Goal: Task Accomplishment & Management: Use online tool/utility

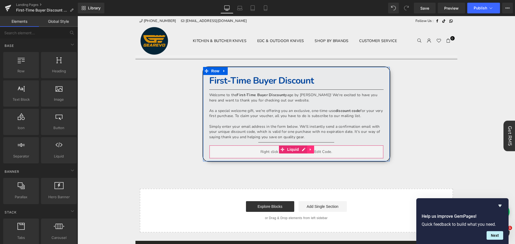
scroll to position [15, 0]
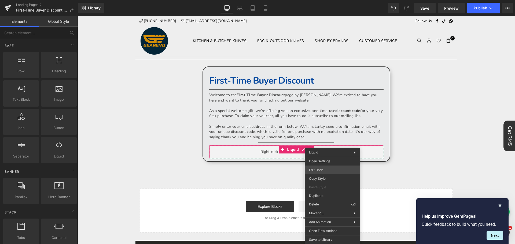
click at [323, 0] on div "You are previewing how the will restyle your page. You can not edit Elements in…" at bounding box center [257, 0] width 515 height 0
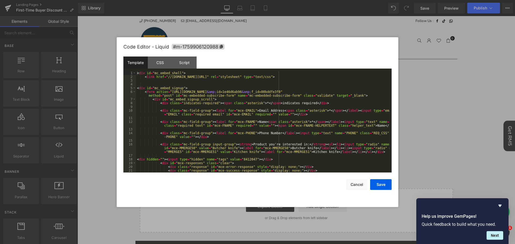
click at [243, 86] on div "< div id = "mc_embed_shell" > < link href = "//[DOMAIN_NAME][URL]" rel = "style…" at bounding box center [263, 125] width 254 height 109
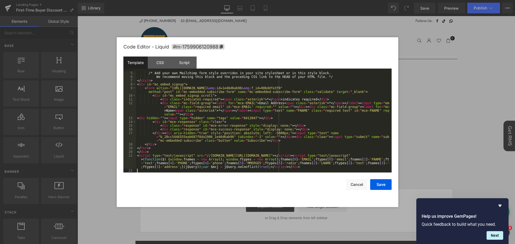
scroll to position [0, 0]
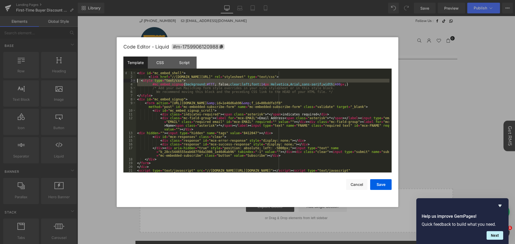
drag, startPoint x: 347, startPoint y: 84, endPoint x: 133, endPoint y: 79, distance: 213.4
click at [133, 79] on pre "1 2 3 4 5 6 7 8 9 10 11 12 13 14 15 16 17 18 19 20 21 < div id = "mc_embed_shel…" at bounding box center [257, 121] width 268 height 101
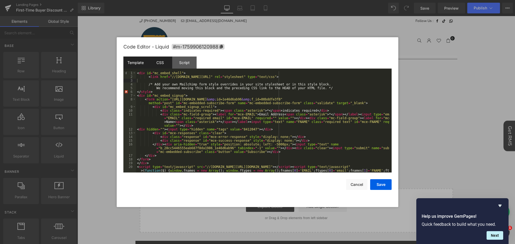
click at [158, 62] on div "CSS" at bounding box center [160, 63] width 24 height 12
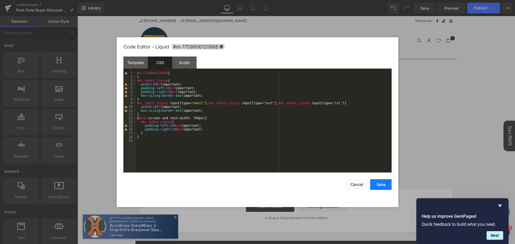
click at [384, 185] on button "Save" at bounding box center [380, 185] width 21 height 11
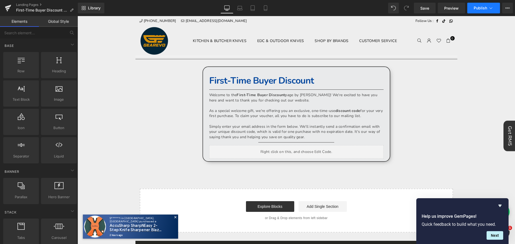
click at [482, 9] on span "Publish" at bounding box center [480, 8] width 13 height 4
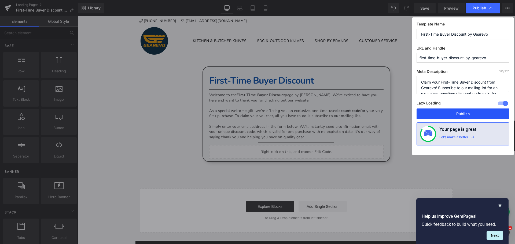
click at [467, 114] on button "Publish" at bounding box center [463, 114] width 93 height 11
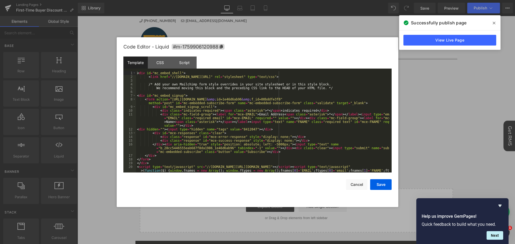
click at [298, 0] on div "You are previewing how the will restyle your page. You can not edit Elements in…" at bounding box center [257, 0] width 515 height 0
click at [216, 123] on div "< div id = "mc_embed_shell" > < link href = "//[DOMAIN_NAME][URL]" rel = "style…" at bounding box center [263, 131] width 254 height 120
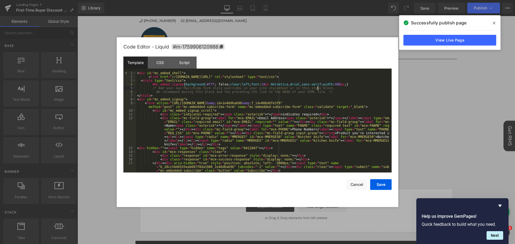
click at [323, 89] on div "< div id = "mc_embed_shell" > < link href = "//[DOMAIN_NAME][URL]" rel = "style…" at bounding box center [263, 125] width 254 height 109
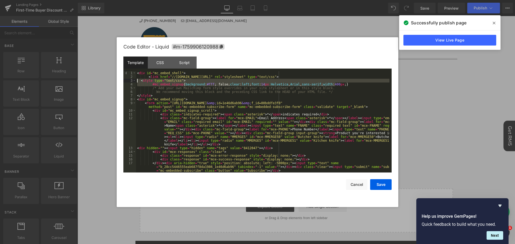
drag, startPoint x: 340, startPoint y: 85, endPoint x: 131, endPoint y: 81, distance: 209.1
click at [131, 81] on pre "1 2 3 4 5 6 7 8 9 10 11 12 13 14 15 16 17 18 < div id = "mc_embed_shell" > < li…" at bounding box center [257, 121] width 268 height 101
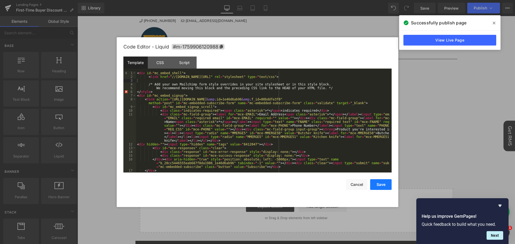
click at [382, 183] on button "Save" at bounding box center [380, 185] width 21 height 11
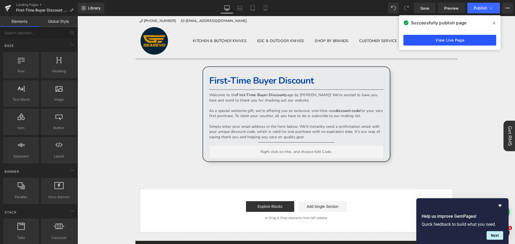
click at [451, 41] on link "View Live Page" at bounding box center [450, 40] width 93 height 11
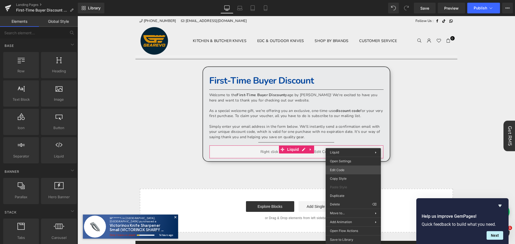
click at [343, 0] on div "You are previewing how the will restyle your page. You can not edit Elements in…" at bounding box center [257, 0] width 515 height 0
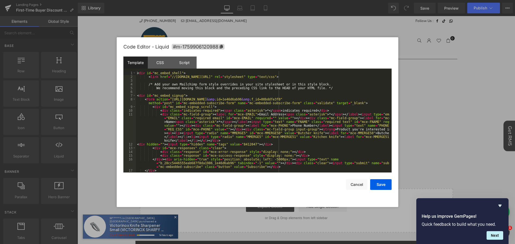
click at [236, 104] on div "< div id = "mc_embed_shell" > < link href = "//[DOMAIN_NAME][URL]" rel = "style…" at bounding box center [263, 125] width 254 height 109
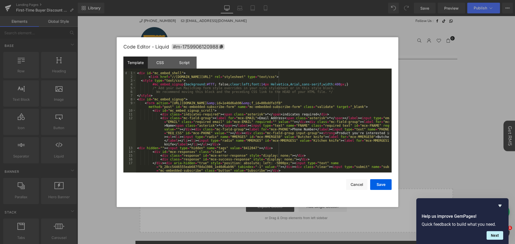
click at [345, 82] on div "< div id = "mc_embed_shell" > < link href = "//[DOMAIN_NAME][URL]" rel = "style…" at bounding box center [263, 125] width 254 height 109
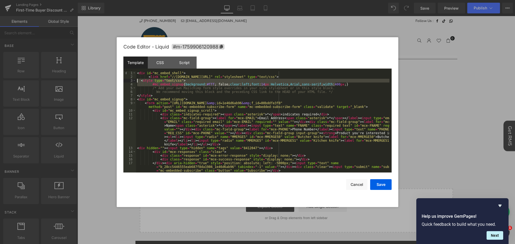
drag, startPoint x: 341, startPoint y: 84, endPoint x: 131, endPoint y: 81, distance: 210.1
click at [131, 81] on pre "1 2 3 4 5 6 7 8 9 10 11 12 13 14 15 16 17 18 < div id = "mc_embed_shell" > < li…" at bounding box center [257, 121] width 268 height 101
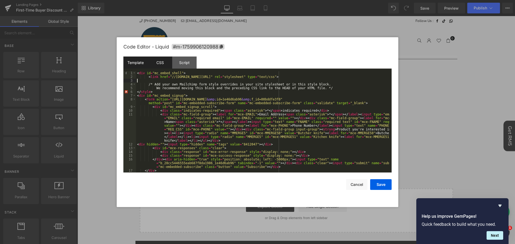
click at [156, 64] on div "CSS" at bounding box center [160, 63] width 24 height 12
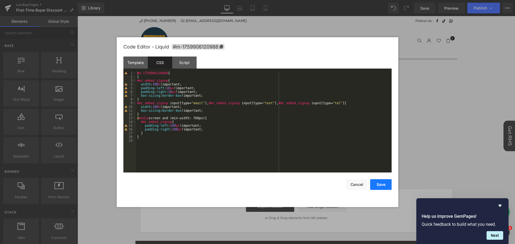
click at [384, 185] on button "Save" at bounding box center [380, 185] width 21 height 11
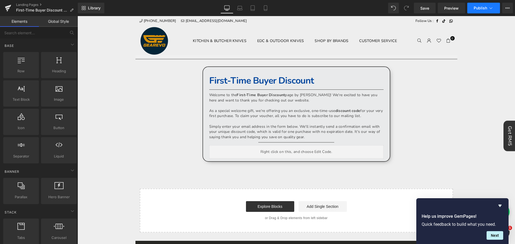
click at [480, 7] on span "Publish" at bounding box center [480, 8] width 13 height 4
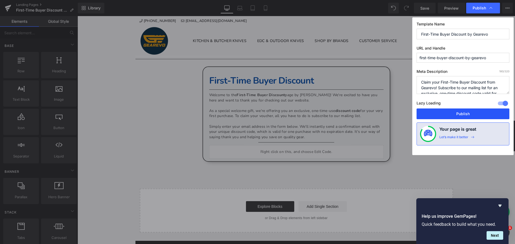
click at [466, 113] on button "Publish" at bounding box center [463, 114] width 93 height 11
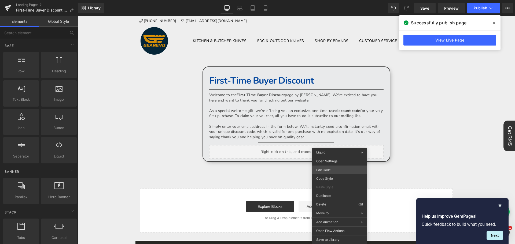
click at [338, 0] on div "You are previewing how the will restyle your page. You can not edit Elements in…" at bounding box center [257, 0] width 515 height 0
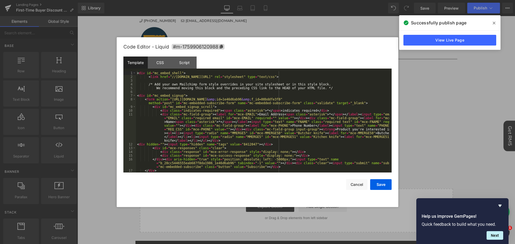
click at [225, 105] on div "< div id = "mc_embed_shell" > < link href = "//[DOMAIN_NAME][URL]" rel = "style…" at bounding box center [263, 125] width 254 height 109
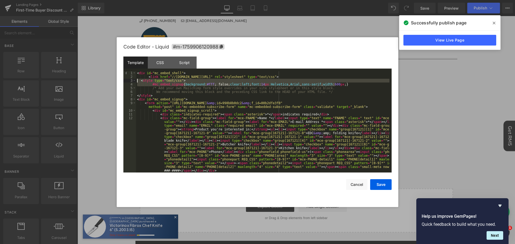
drag, startPoint x: 339, startPoint y: 84, endPoint x: 129, endPoint y: 82, distance: 210.4
click at [129, 82] on pre "1 2 3 4 5 6 7 8 9 10 11 12 13 < div id = "mc_embed_shell" > < link href = "//[D…" at bounding box center [257, 121] width 268 height 101
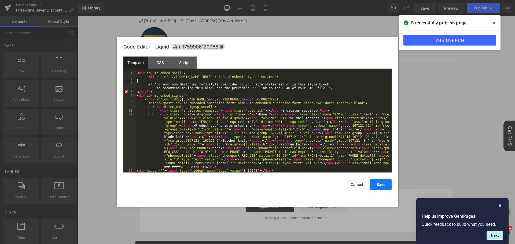
click at [384, 186] on button "Save" at bounding box center [380, 185] width 21 height 11
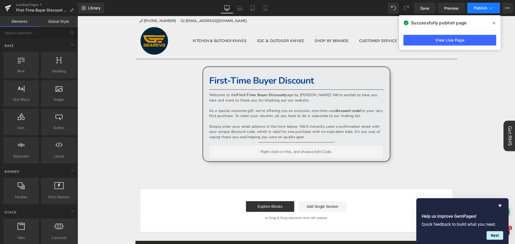
click at [482, 6] on span "Publish" at bounding box center [480, 8] width 13 height 4
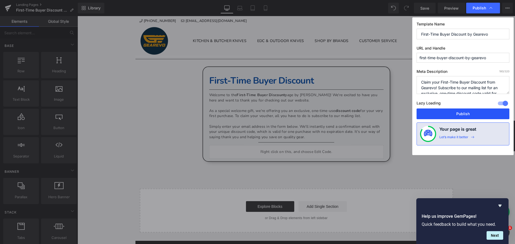
click at [466, 114] on button "Publish" at bounding box center [463, 114] width 93 height 11
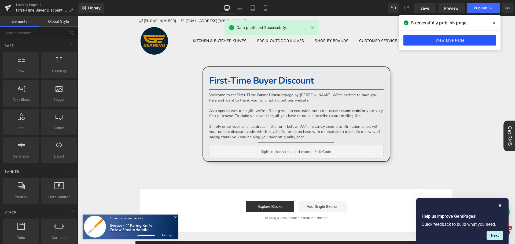
click at [453, 41] on link "View Live Page" at bounding box center [450, 40] width 93 height 11
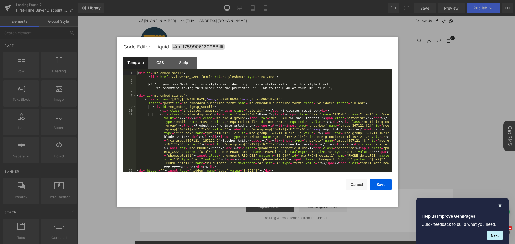
click at [318, 0] on div "You are previewing how the will restyle your page. You can not edit Elements in…" at bounding box center [257, 0] width 515 height 0
drag, startPoint x: 321, startPoint y: 101, endPoint x: 348, endPoint y: 105, distance: 27.5
click at [321, 101] on div "< div id = "mc_embed_shell" > < link href = "//[DOMAIN_NAME][URL]" rel = "style…" at bounding box center [263, 125] width 254 height 109
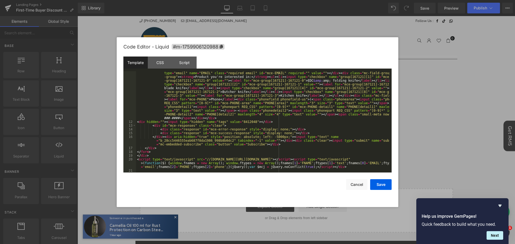
scroll to position [49, 0]
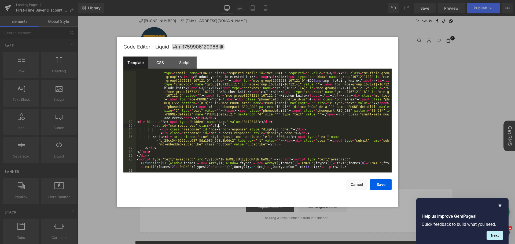
click at [327, 126] on div "< div class = "mc-field-group" > < label for = "mce-FNAME" > Name * </ label > …" at bounding box center [263, 145] width 254 height 162
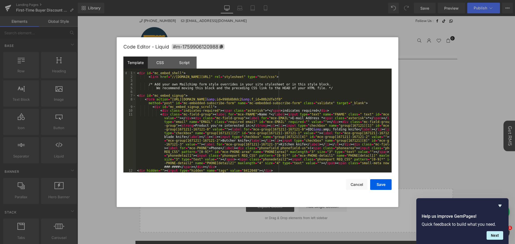
click at [344, 91] on div "< div id = "mc_embed_shell" > < link href = "//[DOMAIN_NAME][URL]" rel = "style…" at bounding box center [263, 125] width 254 height 109
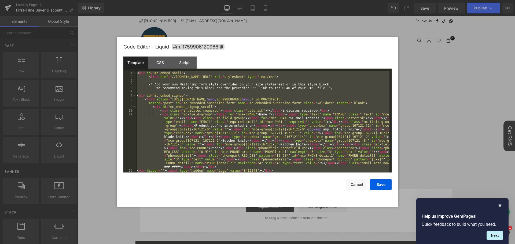
click at [321, 99] on div "< div id = "mc_embed_shell" > < link href = "//[DOMAIN_NAME][URL]" rel = "style…" at bounding box center [263, 121] width 254 height 101
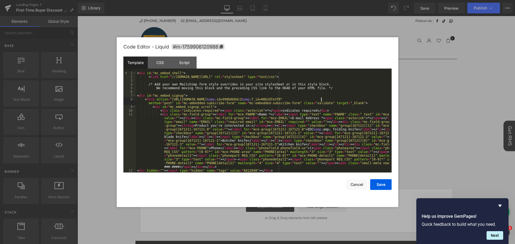
click at [321, 90] on div "< div id = "mc_embed_shell" > < link href = "//[DOMAIN_NAME][URL]" rel = "style…" at bounding box center [263, 125] width 254 height 109
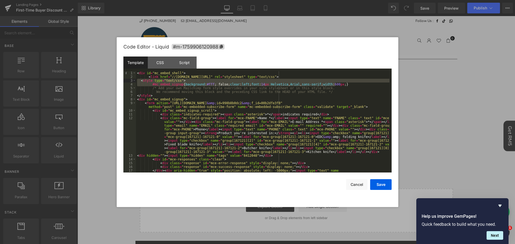
drag, startPoint x: 340, startPoint y: 84, endPoint x: 137, endPoint y: 82, distance: 202.9
click at [137, 82] on div "< div id = "mc_embed_shell" > < link href = "//[DOMAIN_NAME][URL]" rel = "style…" at bounding box center [263, 129] width 254 height 116
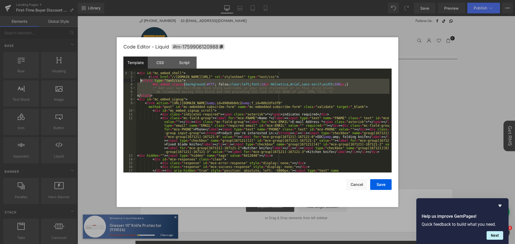
drag, startPoint x: 154, startPoint y: 95, endPoint x: 141, endPoint y: 80, distance: 20.1
click at [141, 80] on div "< div id = "mc_embed_shell" > < link href = "//[DOMAIN_NAME][URL]" rel = "style…" at bounding box center [263, 129] width 254 height 116
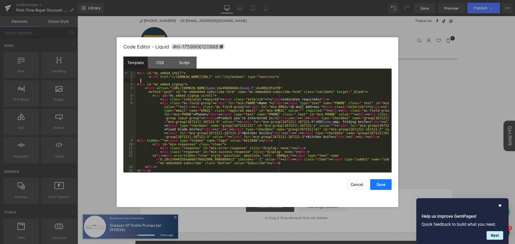
click at [386, 186] on button "Save" at bounding box center [380, 185] width 21 height 11
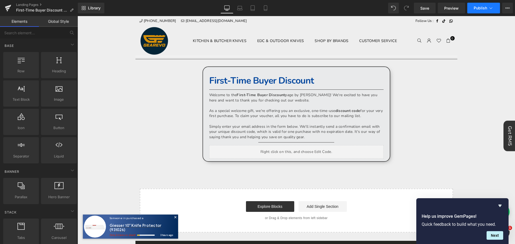
click at [474, 12] on button "Publish" at bounding box center [483, 8] width 33 height 11
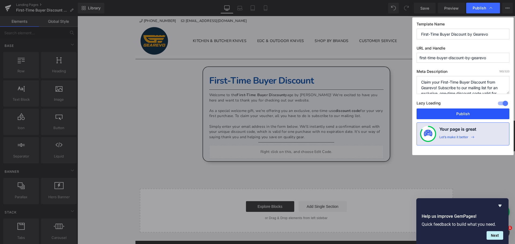
click at [459, 116] on button "Publish" at bounding box center [463, 114] width 93 height 11
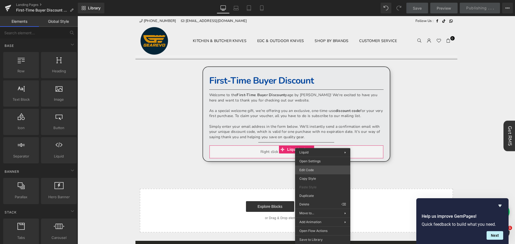
click at [313, 0] on div "You are previewing how the will restyle your page. You can not edit Elements in…" at bounding box center [257, 0] width 515 height 0
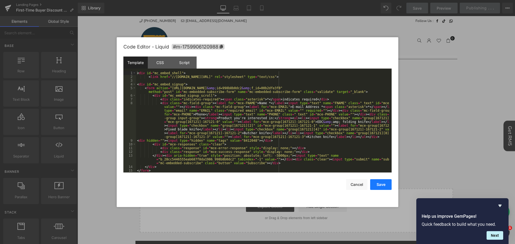
drag, startPoint x: 380, startPoint y: 185, endPoint x: 383, endPoint y: 182, distance: 4.4
click at [380, 185] on button "Save" at bounding box center [380, 185] width 21 height 11
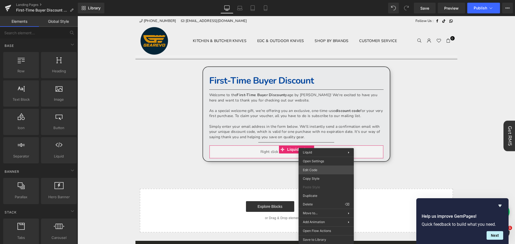
click at [316, 0] on div "You are previewing how the will restyle your page. You can not edit Elements in…" at bounding box center [257, 0] width 515 height 0
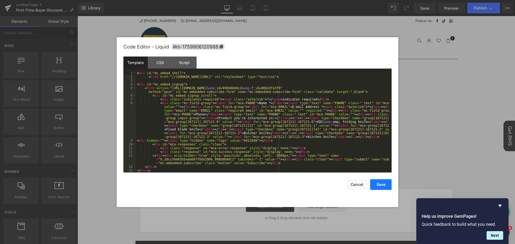
click at [380, 184] on button "Save" at bounding box center [380, 185] width 21 height 11
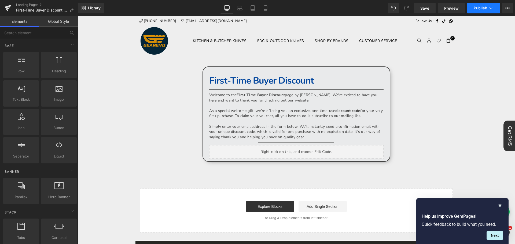
click at [492, 8] on icon at bounding box center [490, 7] width 5 height 5
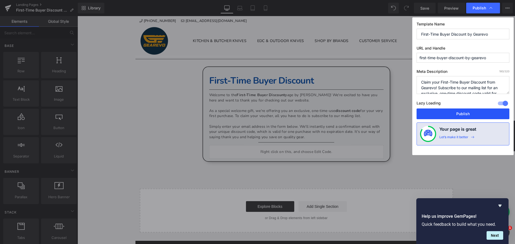
click at [474, 112] on button "Publish" at bounding box center [463, 114] width 93 height 11
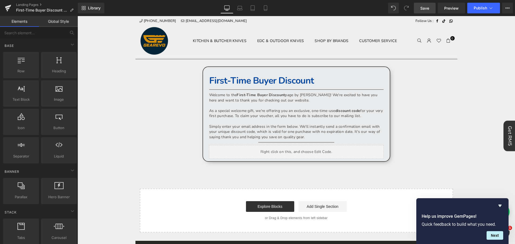
click at [425, 8] on span "Save" at bounding box center [424, 8] width 9 height 6
click at [483, 8] on span "Publish" at bounding box center [480, 8] width 13 height 4
click at [479, 82] on body "Time to own it Why wait? Shop [DATE], 0% interest over 3 payments. 0% interest …" at bounding box center [297, 239] width 438 height 446
click at [480, 8] on span "Publish" at bounding box center [480, 8] width 13 height 4
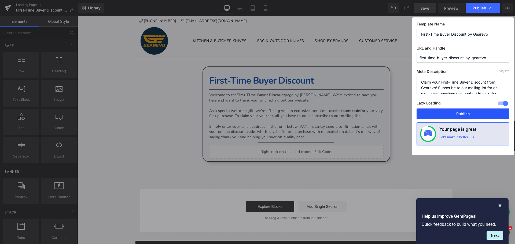
click at [483, 115] on button "Publish" at bounding box center [463, 114] width 93 height 11
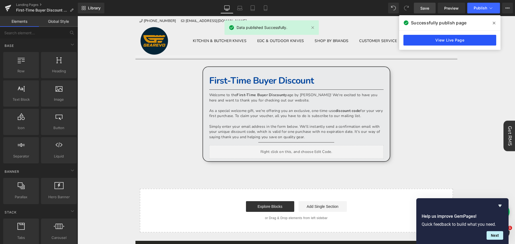
click at [449, 40] on link "View Live Page" at bounding box center [450, 40] width 93 height 11
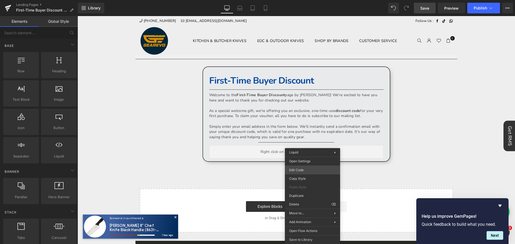
click at [308, 0] on div "You are previewing how the will restyle your page. You can not edit Elements in…" at bounding box center [257, 0] width 515 height 0
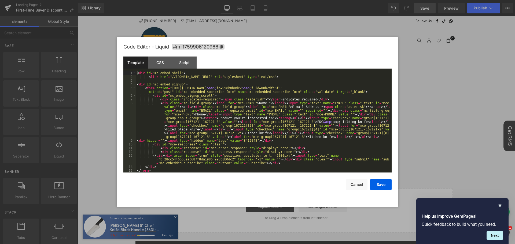
click at [296, 126] on div "< div id = "mc_embed_shell" > < link href = "//[DOMAIN_NAME][URL]" rel = "style…" at bounding box center [263, 125] width 254 height 109
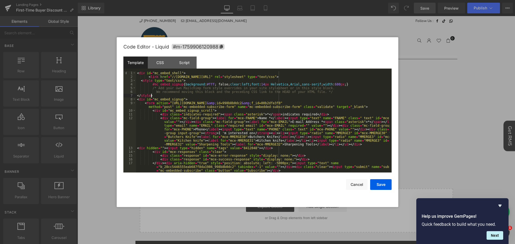
click at [155, 95] on div "< div id = "mc_embed_shell" > < link href = "//[DOMAIN_NAME][URL]" rel = "style…" at bounding box center [263, 125] width 254 height 109
click at [140, 80] on div "< div id = "mc_embed_shell" > < link href = "//[DOMAIN_NAME][URL]" rel = "style…" at bounding box center [263, 125] width 254 height 109
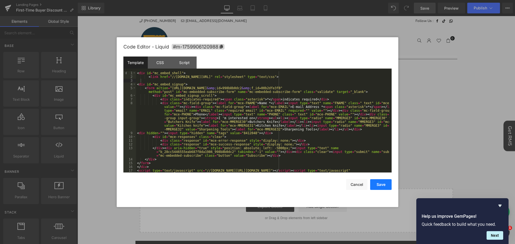
click at [384, 188] on button "Save" at bounding box center [380, 185] width 21 height 11
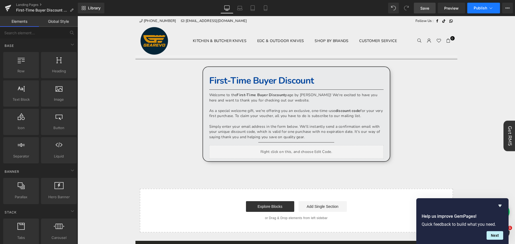
click at [480, 9] on span "Publish" at bounding box center [480, 8] width 13 height 4
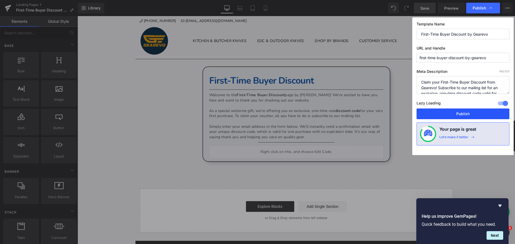
click at [471, 115] on button "Publish" at bounding box center [463, 114] width 93 height 11
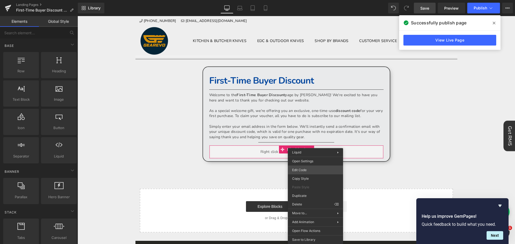
click at [312, 0] on div "You are previewing how the will restyle your page. You can not edit Elements in…" at bounding box center [257, 0] width 515 height 0
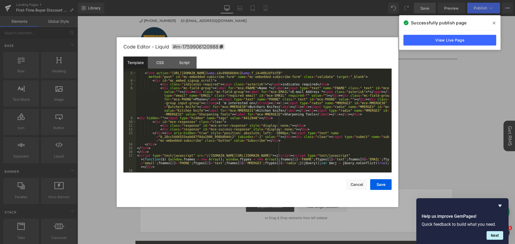
scroll to position [15, 0]
click at [332, 146] on div "< form action = "[URL][DOMAIN_NAME] &amp; id=998b8b0dc2 &amp; f_id=00b2dfe3f0" …" at bounding box center [263, 127] width 254 height 113
click at [242, 103] on div "< form action = "[URL][DOMAIN_NAME] &amp; id=998b8b0dc2 &amp; f_id=00b2dfe3f0" …" at bounding box center [263, 127] width 254 height 113
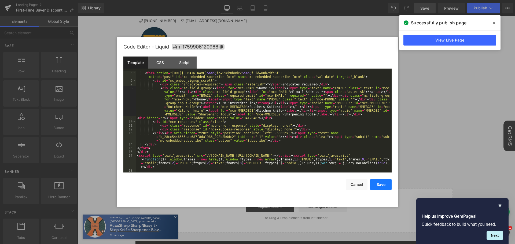
click at [381, 185] on button "Save" at bounding box center [380, 185] width 21 height 11
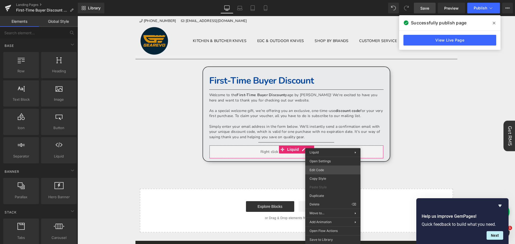
click at [327, 0] on div "You are previewing how the will restyle your page. You can not edit Elements in…" at bounding box center [257, 0] width 515 height 0
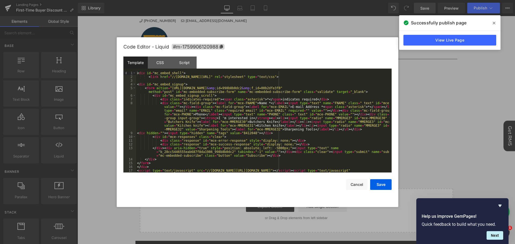
click at [258, 87] on div "< div id = "mc_embed_shell" > < link href = "//[DOMAIN_NAME][URL]" rel = "style…" at bounding box center [263, 131] width 254 height 120
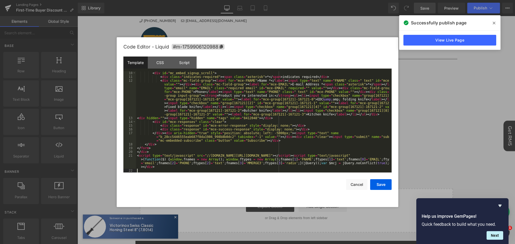
scroll to position [0, 0]
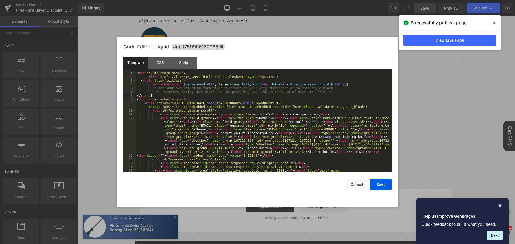
click at [152, 95] on div "< div id = "mc_embed_shell" > < link href = "//[DOMAIN_NAME][URL]" rel = "style…" at bounding box center [263, 129] width 254 height 116
click at [140, 79] on div "< div id = "mc_embed_shell" > < link href = "//[DOMAIN_NAME][URL]" rel = "style…" at bounding box center [263, 129] width 254 height 116
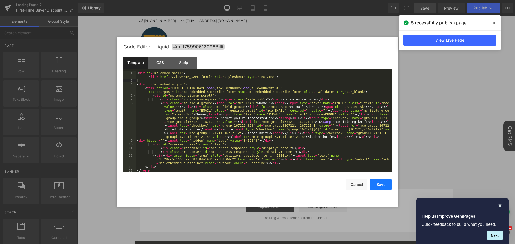
drag, startPoint x: 379, startPoint y: 182, endPoint x: 373, endPoint y: 182, distance: 5.9
click at [379, 182] on button "Save" at bounding box center [380, 185] width 21 height 11
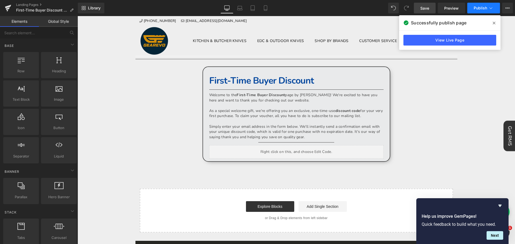
click at [476, 8] on span "Publish" at bounding box center [480, 8] width 13 height 4
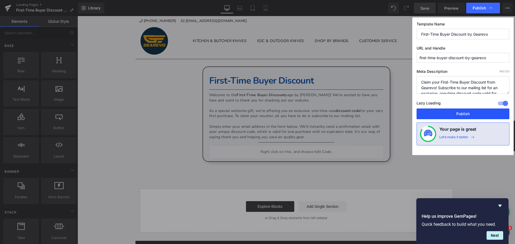
click at [454, 114] on button "Publish" at bounding box center [463, 114] width 93 height 11
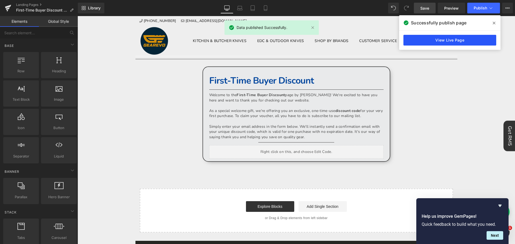
click at [465, 42] on link "View Live Page" at bounding box center [450, 40] width 93 height 11
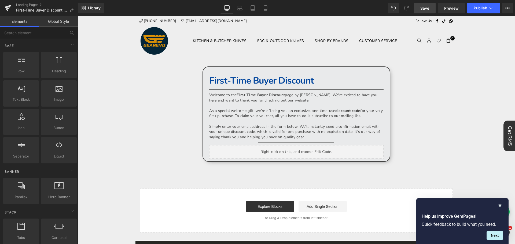
click at [424, 11] on link "Save" at bounding box center [425, 8] width 22 height 11
